Goal: Task Accomplishment & Management: Manage account settings

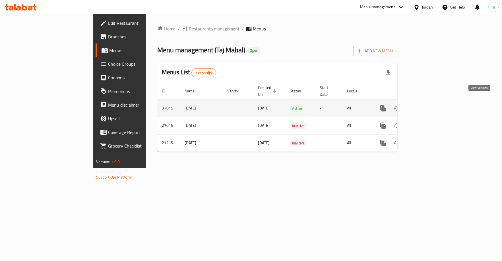
click at [428, 105] on icon "enhanced table" at bounding box center [424, 108] width 7 height 7
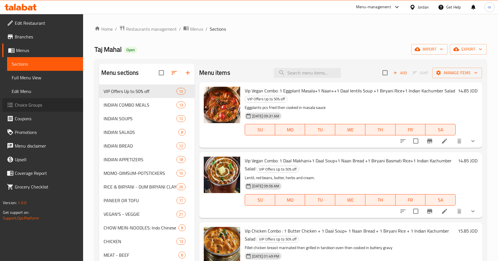
click at [46, 105] on span "Choice Groups" at bounding box center [47, 105] width 64 height 7
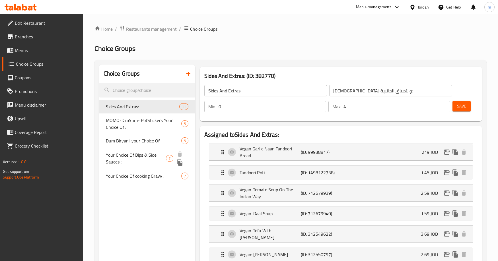
click at [163, 155] on span "Your Choice Of Dips & Side Sauces :" at bounding box center [136, 159] width 60 height 14
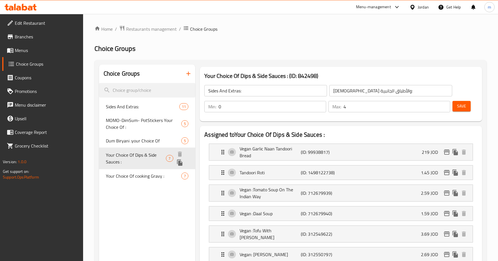
type input "Your Choice Of Dips & Side Sauces :"
type input "اختيارك من الصوصات الجانبية والديب :"
type input "6"
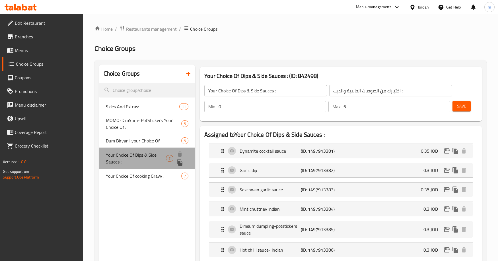
click at [133, 152] on span "Your Choice Of Dips & Side Sauces :" at bounding box center [136, 159] width 60 height 14
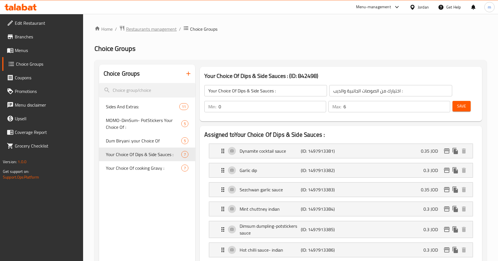
click at [141, 30] on span "Restaurants management" at bounding box center [151, 29] width 51 height 7
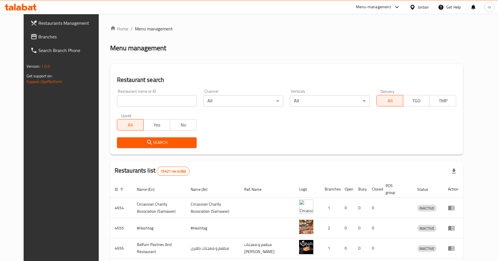
click at [38, 40] on span "Branches" at bounding box center [70, 36] width 64 height 7
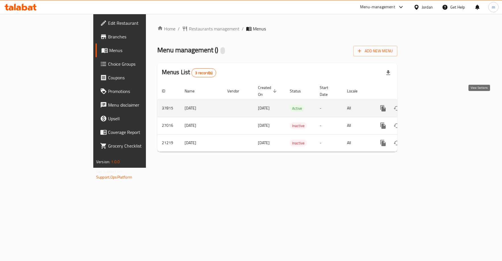
click at [428, 105] on icon "enhanced table" at bounding box center [424, 108] width 7 height 7
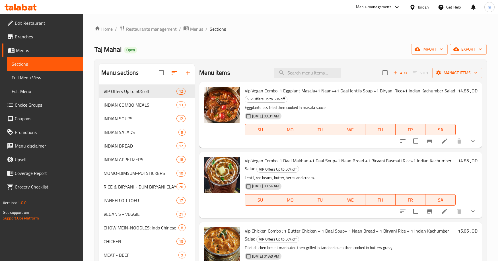
click at [46, 106] on span "Choice Groups" at bounding box center [47, 105] width 64 height 7
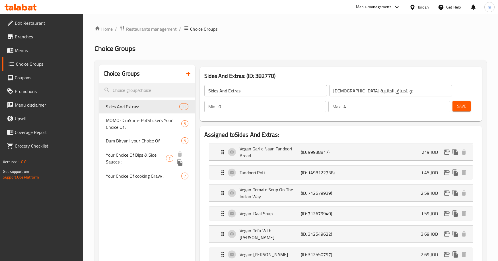
click at [140, 156] on span "Your Choice Of Dips & Side Sauces :" at bounding box center [136, 159] width 60 height 14
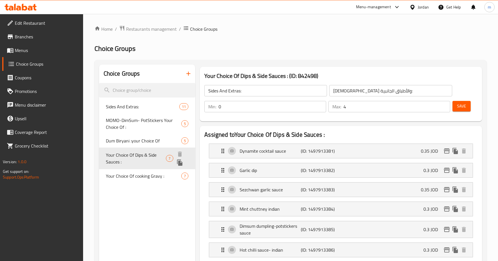
type input "Your Choice Of Dips & Side Sauces :"
type input "اختيارك من الصوصات الجانبية والديب :"
type input "6"
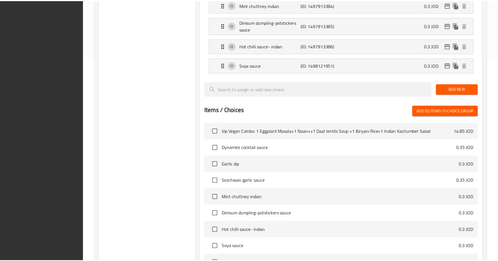
scroll to position [283, 0]
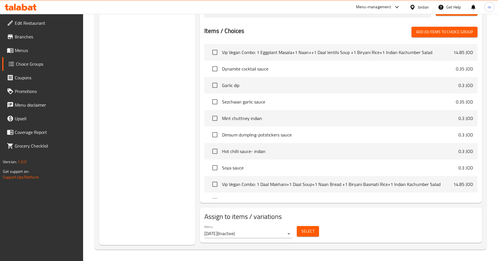
drag, startPoint x: 142, startPoint y: 142, endPoint x: 135, endPoint y: 139, distance: 7.7
click at [142, 142] on div "Choice Groups Sides And Extras: 11 MOMO-DimSum- PotStickers Your Choice Of : 5 …" at bounding box center [147, 14] width 96 height 464
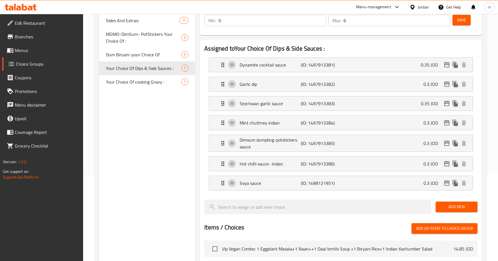
scroll to position [84, 0]
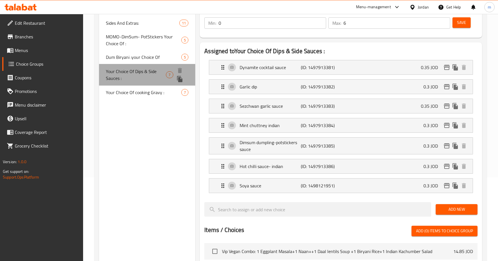
click at [141, 75] on span "Your Choice Of Dips & Side Sauces :" at bounding box center [136, 75] width 60 height 14
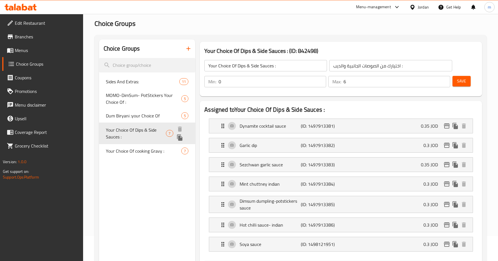
scroll to position [0, 0]
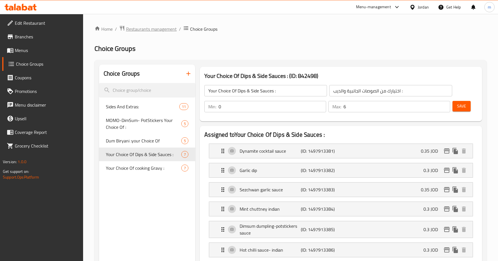
click at [141, 30] on span "Restaurants management" at bounding box center [151, 29] width 51 height 7
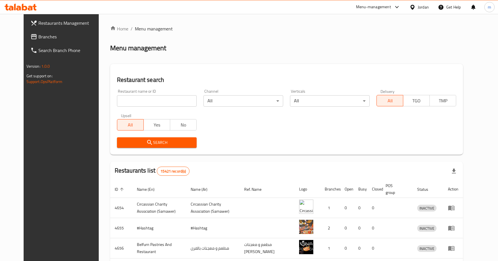
click at [38, 38] on span "Branches" at bounding box center [70, 36] width 64 height 7
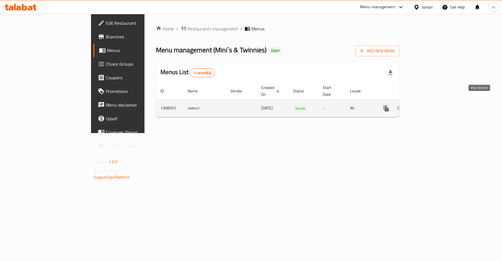
click at [431, 105] on icon "enhanced table" at bounding box center [427, 108] width 7 height 7
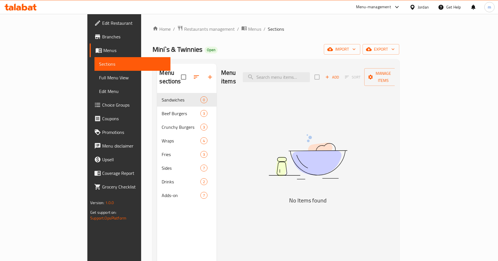
click at [102, 104] on span "Choice Groups" at bounding box center [134, 105] width 64 height 7
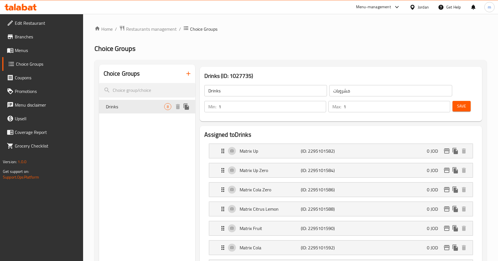
click at [135, 108] on span "Drinks" at bounding box center [135, 106] width 58 height 7
click at [141, 32] on span "Restaurants management" at bounding box center [151, 29] width 51 height 7
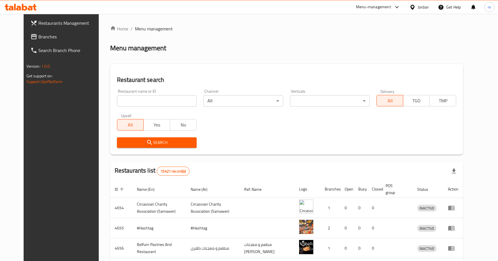
click at [38, 34] on span "Branches" at bounding box center [70, 36] width 64 height 7
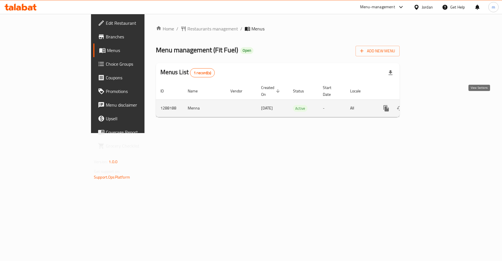
click at [431, 105] on icon "enhanced table" at bounding box center [427, 108] width 7 height 7
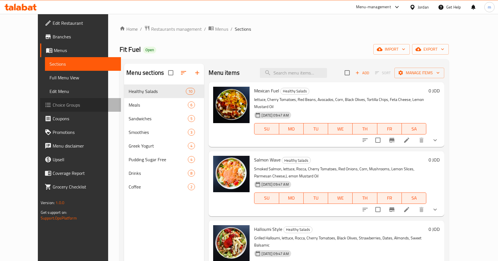
click at [53, 104] on span "Choice Groups" at bounding box center [85, 105] width 64 height 7
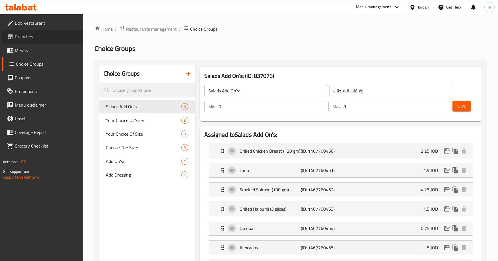
click at [32, 41] on link "Branches" at bounding box center [42, 37] width 81 height 14
